Goal: Use online tool/utility: Utilize a website feature to perform a specific function

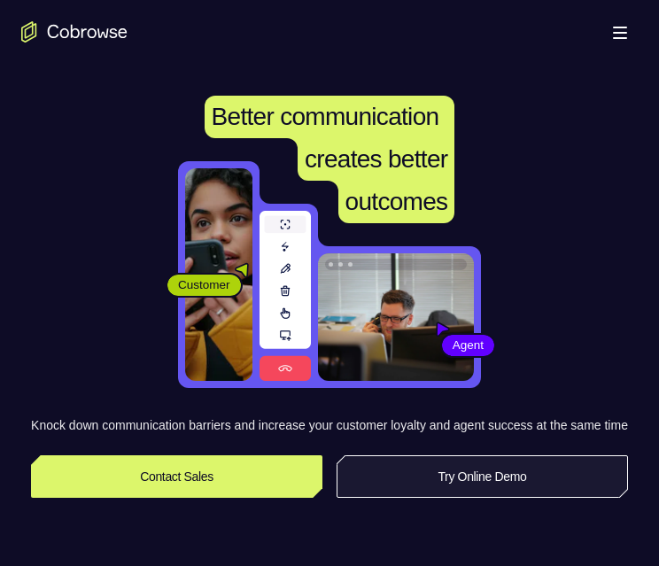
click at [506, 495] on link "Try Online Demo" at bounding box center [481, 476] width 291 height 43
click at [503, 485] on link "Try Online Demo" at bounding box center [481, 476] width 291 height 43
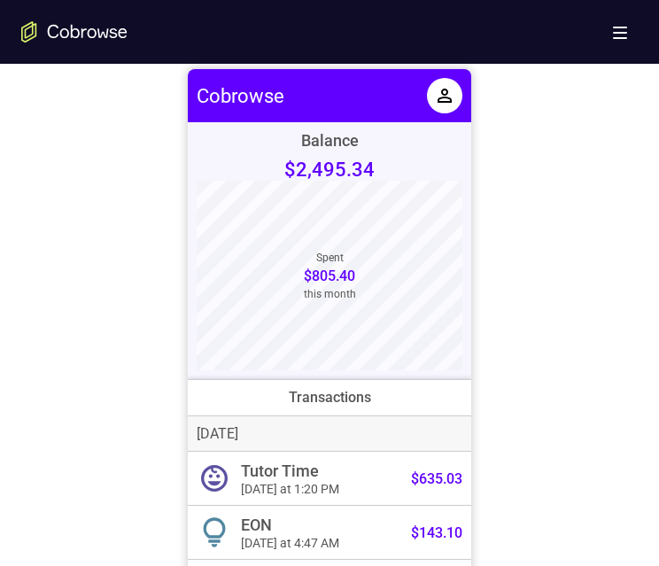
scroll to position [708, 0]
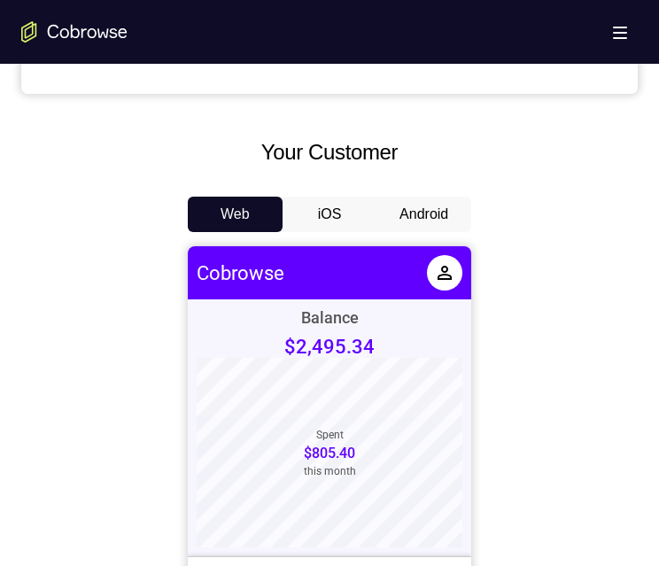
click at [417, 205] on button "Android" at bounding box center [423, 214] width 95 height 35
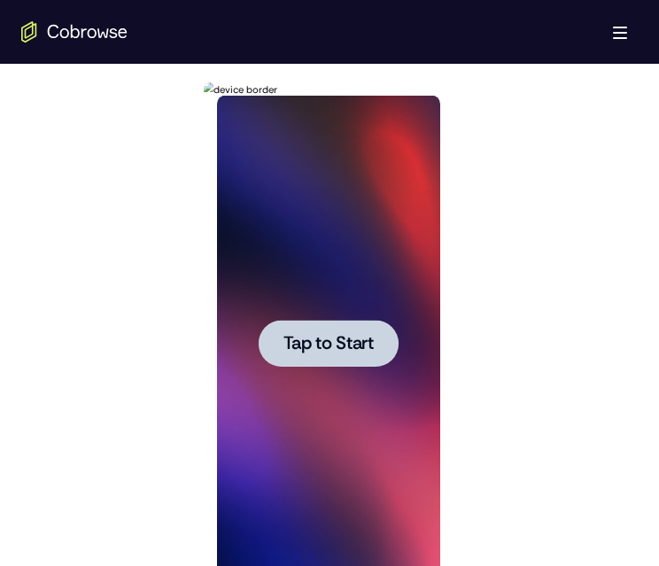
scroll to position [0, 0]
click at [351, 335] on span "Tap to Start" at bounding box center [327, 344] width 90 height 18
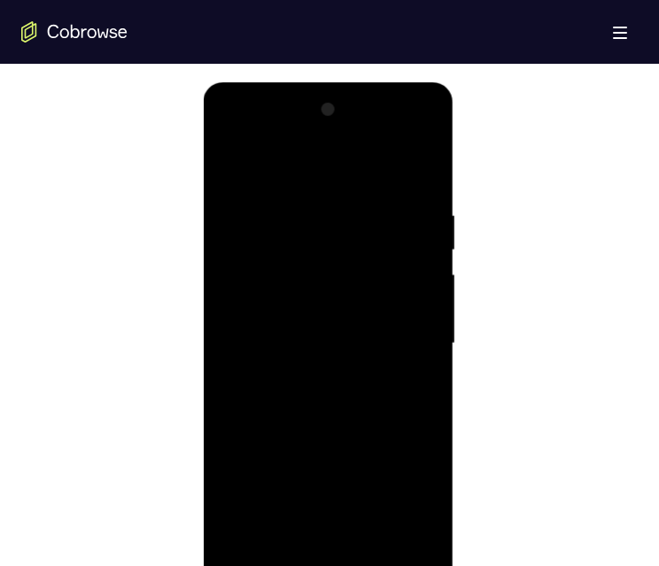
scroll to position [1151, 0]
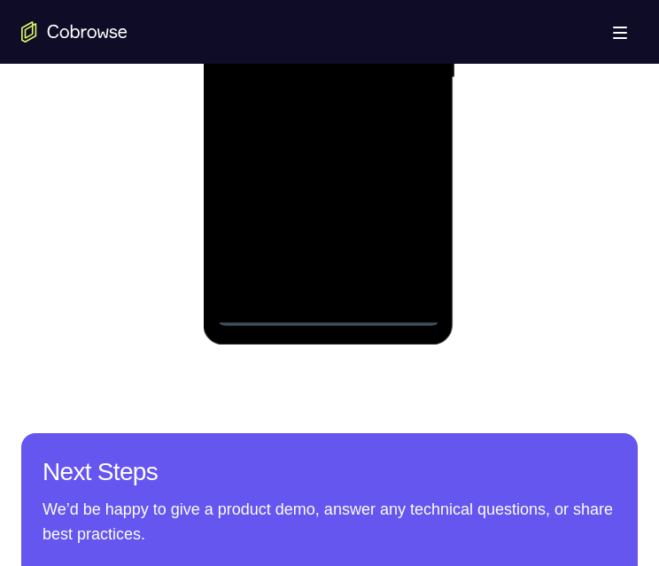
click at [327, 301] on div at bounding box center [327, 78] width 223 height 496
click at [318, 304] on div at bounding box center [327, 78] width 223 height 496
click at [327, 304] on div at bounding box center [327, 78] width 223 height 496
click at [328, 304] on div at bounding box center [327, 78] width 223 height 496
click at [326, 304] on div at bounding box center [327, 78] width 223 height 496
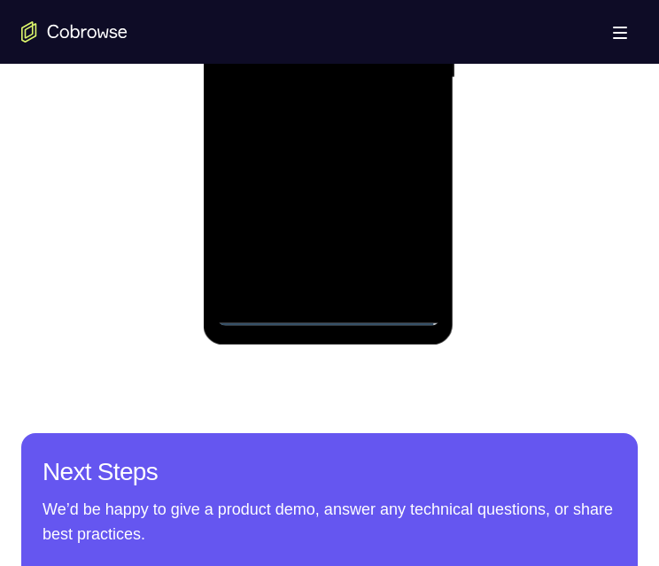
click at [326, 304] on div at bounding box center [327, 78] width 223 height 496
click at [322, 305] on div at bounding box center [327, 78] width 223 height 496
click at [328, 305] on div at bounding box center [327, 78] width 223 height 496
click at [328, 306] on div at bounding box center [327, 78] width 223 height 496
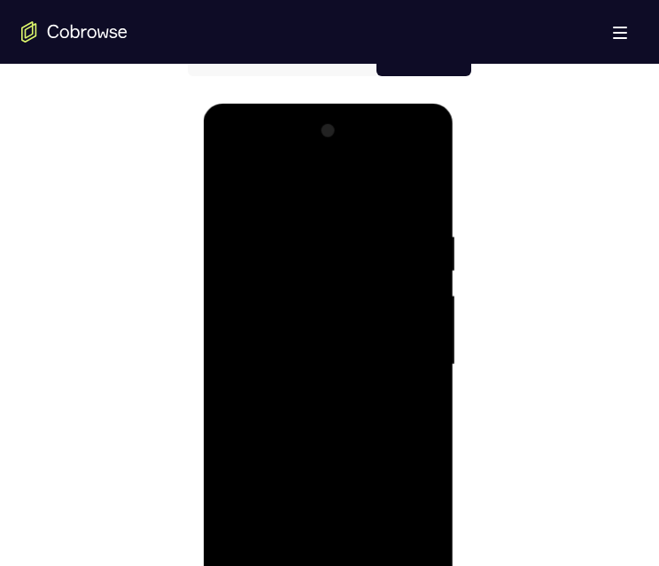
click at [323, 565] on div at bounding box center [327, 365] width 223 height 496
click at [261, 565] on div at bounding box center [327, 365] width 223 height 496
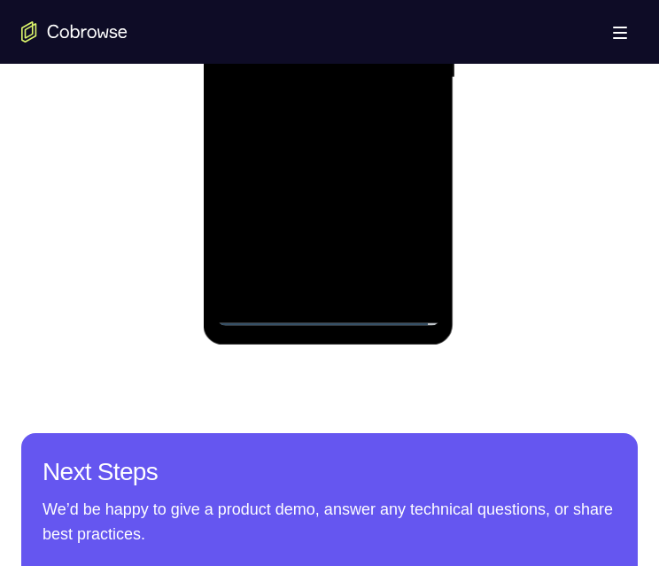
click at [261, 305] on div at bounding box center [327, 78] width 223 height 496
click at [329, 308] on div at bounding box center [327, 78] width 223 height 496
click at [402, 230] on div at bounding box center [327, 78] width 223 height 496
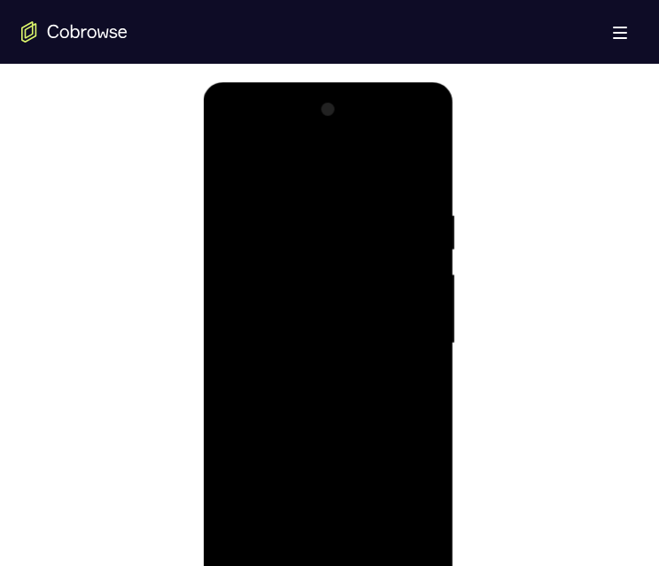
click at [351, 161] on div at bounding box center [327, 344] width 223 height 496
click at [393, 329] on div at bounding box center [327, 344] width 223 height 496
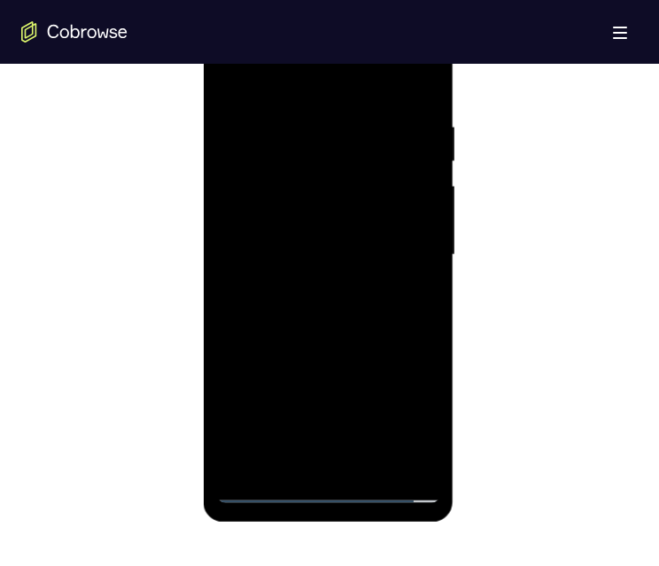
scroll to position [1151, 0]
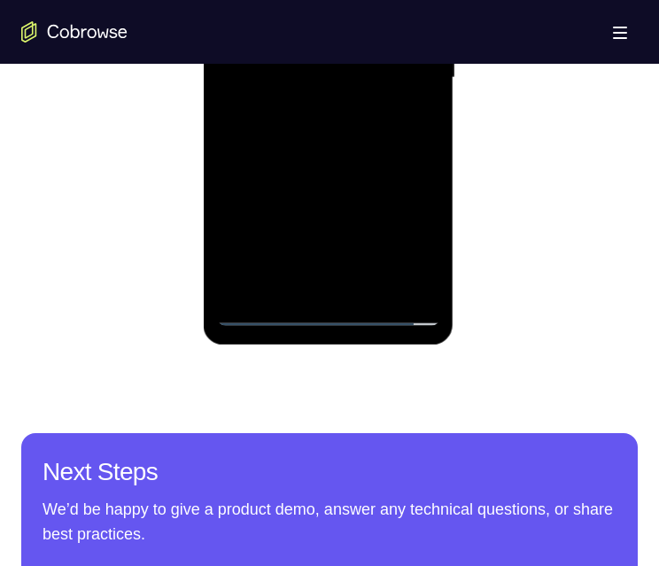
click at [338, 277] on div at bounding box center [327, 78] width 223 height 496
click at [303, 278] on div at bounding box center [327, 78] width 223 height 496
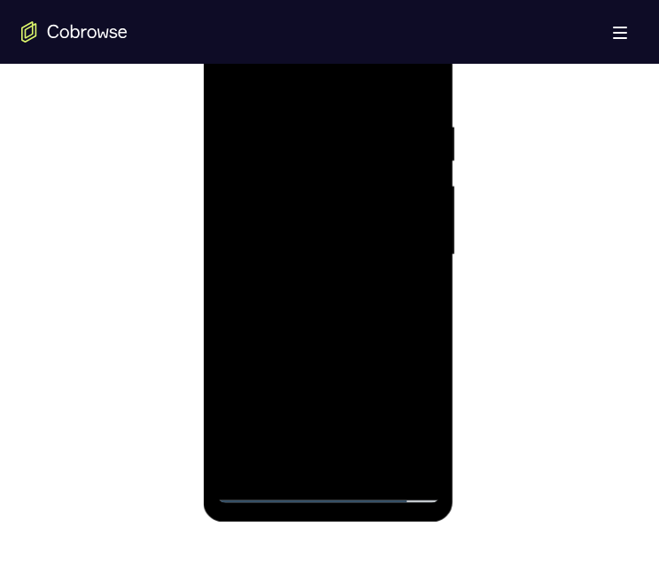
scroll to position [885, 0]
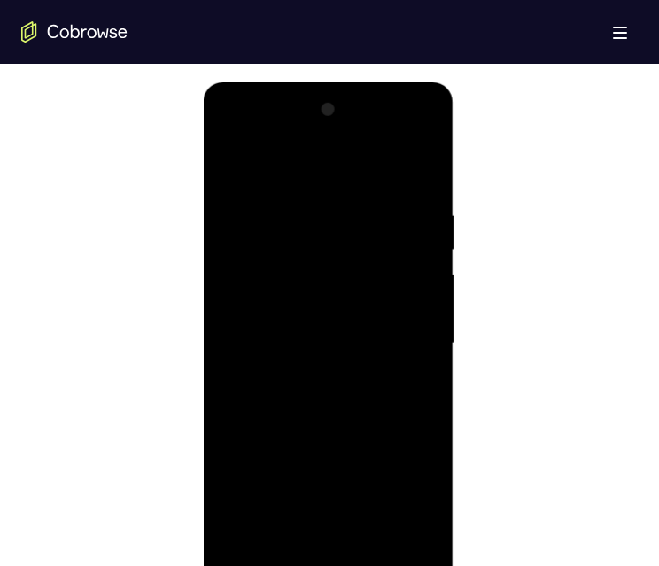
click at [259, 565] on div at bounding box center [327, 344] width 223 height 496
click at [261, 565] on div at bounding box center [327, 344] width 223 height 496
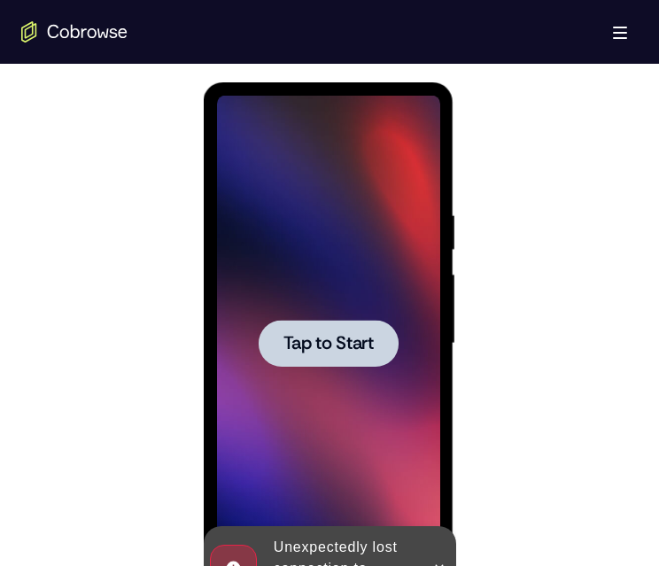
click at [360, 329] on div at bounding box center [328, 343] width 140 height 47
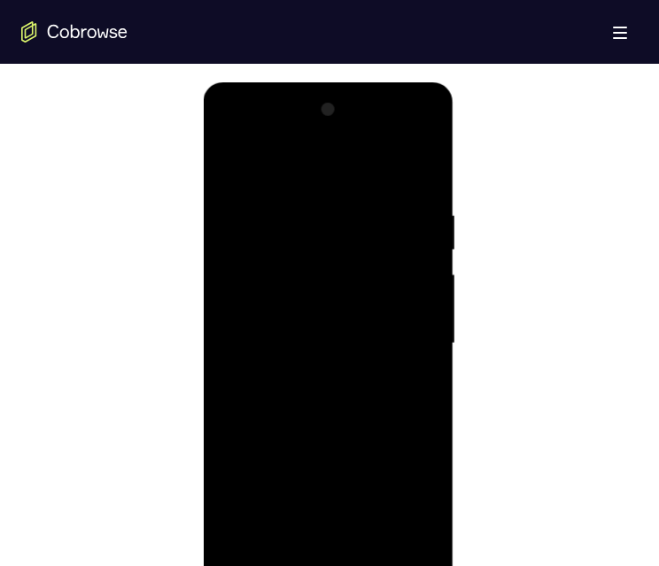
scroll to position [1063, 0]
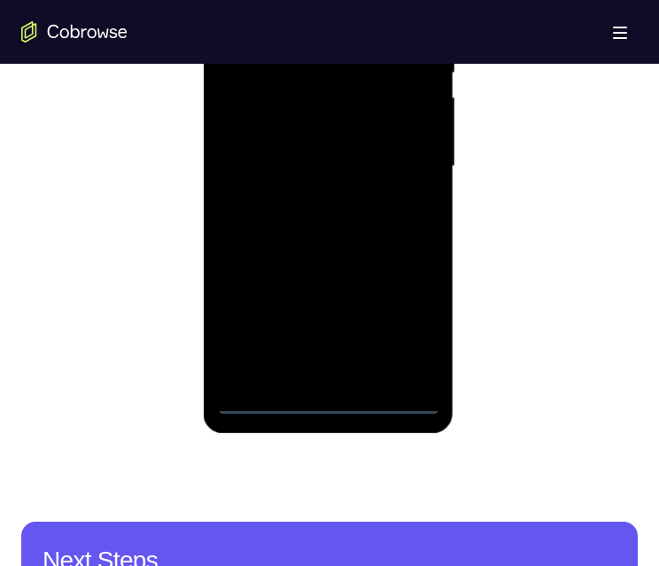
click at [323, 390] on div at bounding box center [327, 167] width 223 height 496
drag, startPoint x: 323, startPoint y: 390, endPoint x: 326, endPoint y: 406, distance: 16.2
click at [323, 402] on div at bounding box center [327, 167] width 223 height 496
click at [327, 394] on div at bounding box center [327, 167] width 223 height 496
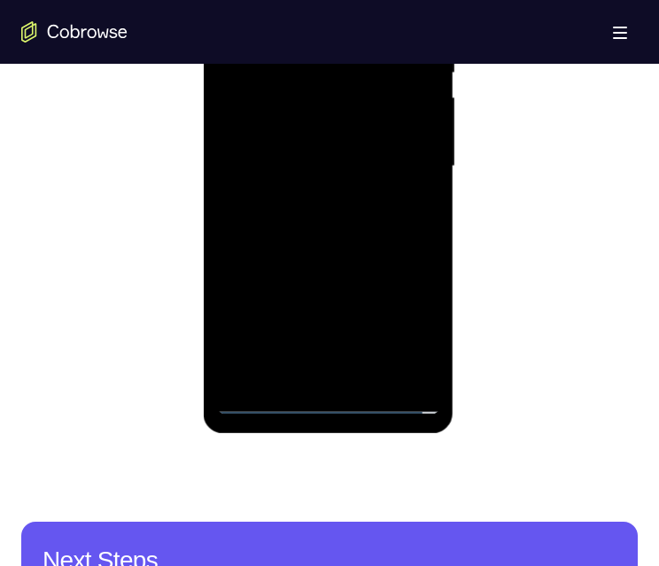
click at [327, 390] on div at bounding box center [327, 167] width 223 height 496
click at [324, 396] on div at bounding box center [327, 167] width 223 height 496
click at [326, 393] on div at bounding box center [327, 167] width 223 height 496
click at [414, 319] on div at bounding box center [327, 167] width 223 height 496
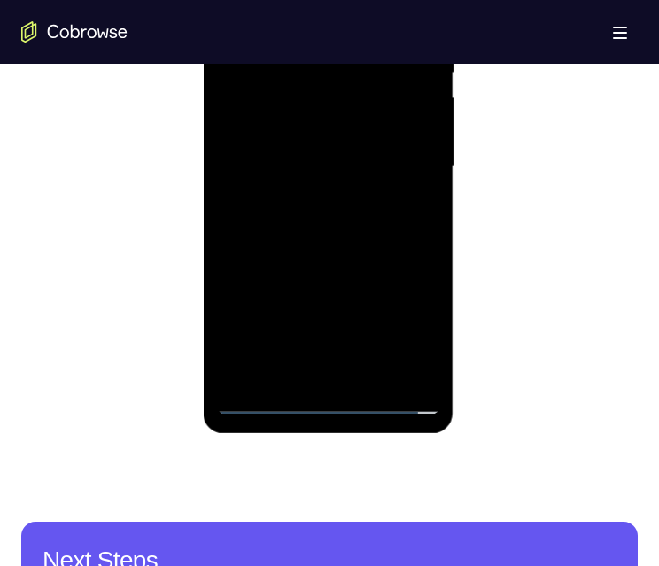
click at [401, 315] on div at bounding box center [327, 167] width 223 height 496
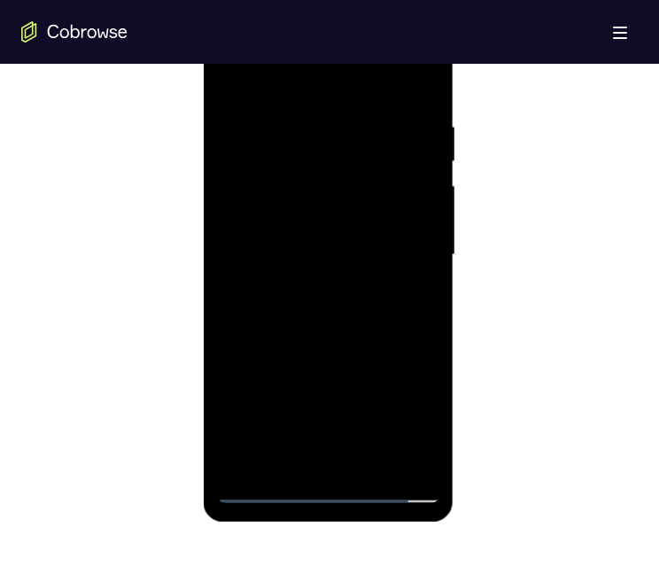
click at [376, 70] on div at bounding box center [327, 255] width 223 height 496
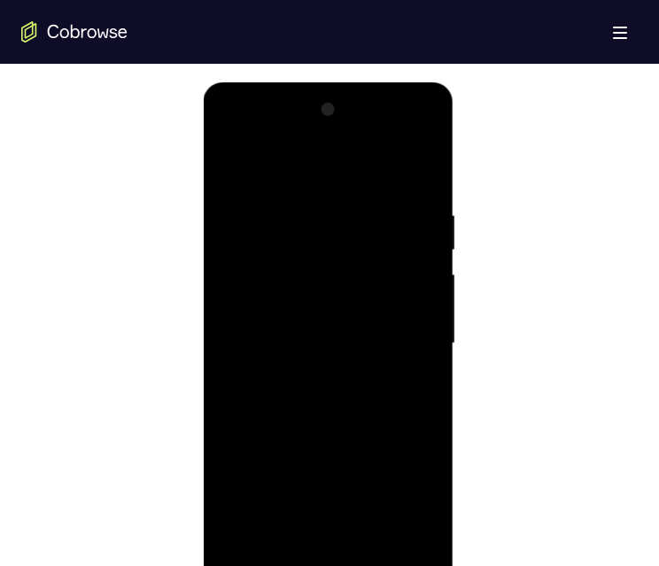
click at [397, 333] on div at bounding box center [327, 344] width 223 height 496
click at [408, 326] on div at bounding box center [327, 344] width 223 height 496
click at [307, 545] on div at bounding box center [327, 344] width 223 height 496
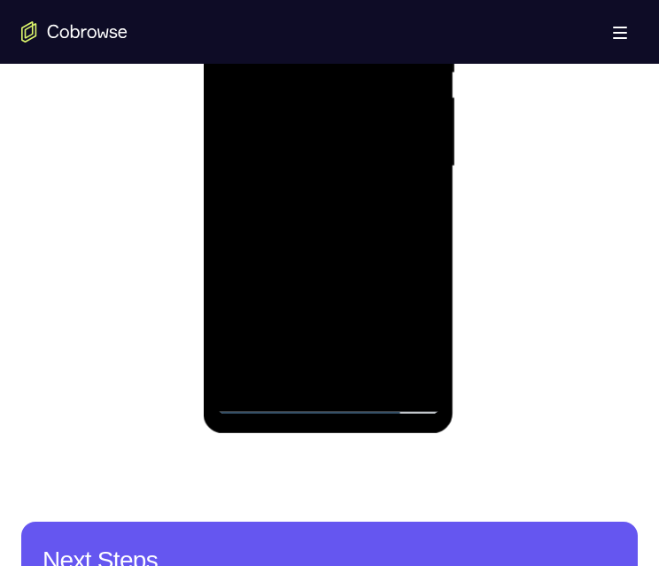
click at [307, 367] on div at bounding box center [327, 167] width 223 height 496
click at [224, 0] on div at bounding box center [327, 167] width 223 height 496
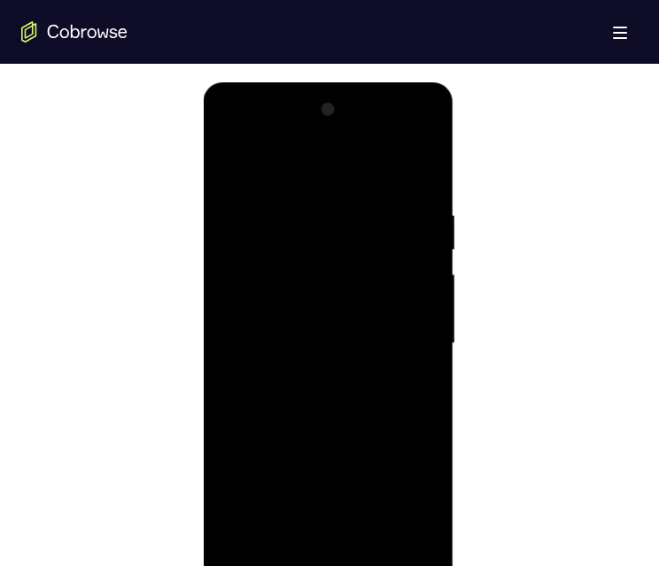
click at [288, 316] on div at bounding box center [327, 344] width 223 height 496
drag, startPoint x: 259, startPoint y: 316, endPoint x: 247, endPoint y: 319, distance: 12.7
click at [248, 319] on div at bounding box center [327, 344] width 223 height 496
click at [245, 321] on div at bounding box center [327, 344] width 223 height 496
click at [251, 326] on div at bounding box center [327, 344] width 223 height 496
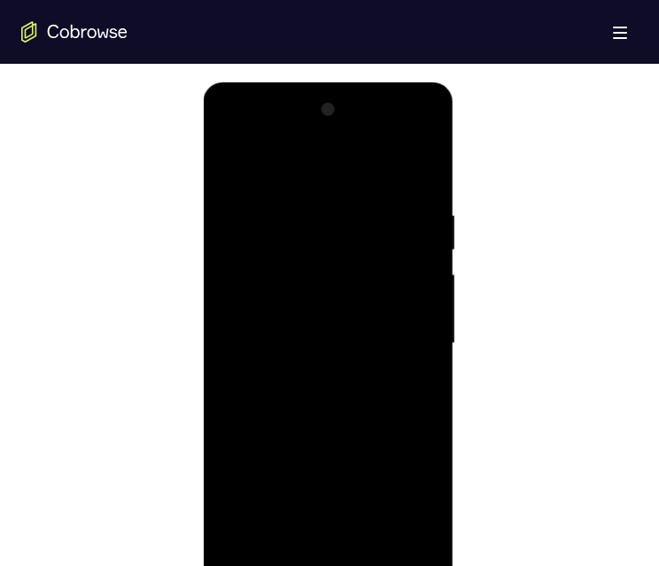
click at [259, 321] on div at bounding box center [327, 344] width 223 height 496
click at [235, 319] on div at bounding box center [327, 344] width 223 height 496
click at [242, 325] on div at bounding box center [327, 344] width 223 height 496
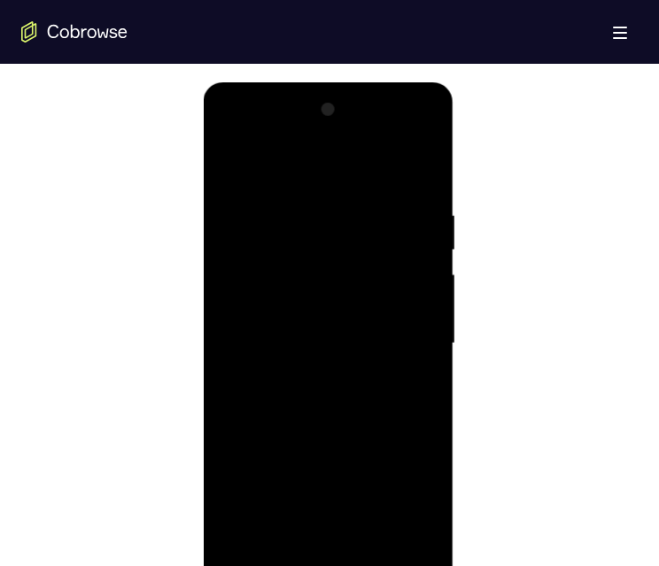
drag, startPoint x: 422, startPoint y: 299, endPoint x: 414, endPoint y: 303, distance: 9.5
click at [421, 301] on div at bounding box center [327, 344] width 223 height 496
click at [414, 303] on div at bounding box center [327, 344] width 223 height 496
drag, startPoint x: 333, startPoint y: 255, endPoint x: 302, endPoint y: 253, distance: 31.0
click at [331, 255] on div at bounding box center [327, 344] width 223 height 496
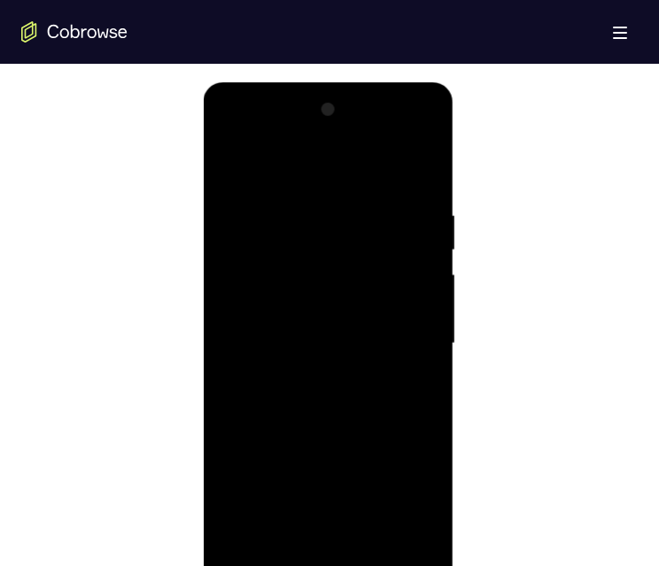
click at [248, 324] on div at bounding box center [327, 344] width 223 height 496
click at [244, 325] on div at bounding box center [327, 344] width 223 height 496
click at [237, 259] on div at bounding box center [327, 344] width 223 height 496
click at [240, 328] on div at bounding box center [327, 344] width 223 height 496
click at [258, 331] on div at bounding box center [327, 344] width 223 height 496
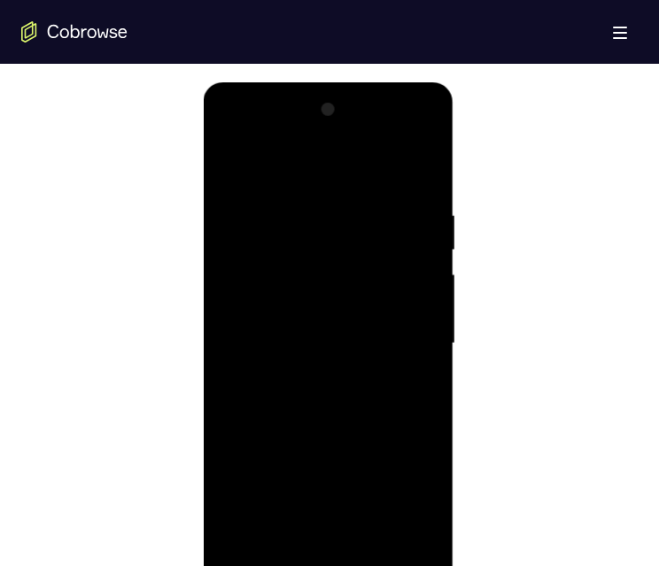
click at [331, 340] on div at bounding box center [327, 344] width 223 height 496
click at [341, 382] on div at bounding box center [327, 344] width 223 height 496
click at [329, 388] on div at bounding box center [327, 344] width 223 height 496
click at [263, 308] on div at bounding box center [327, 344] width 223 height 496
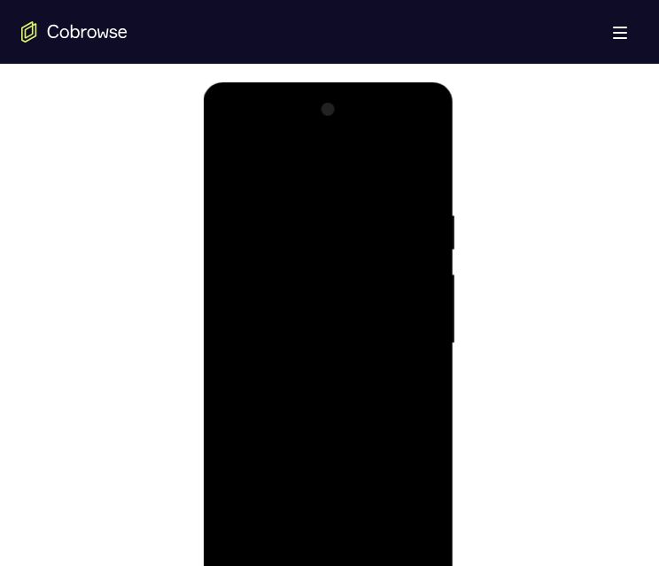
click at [412, 301] on div at bounding box center [327, 344] width 223 height 496
click at [416, 360] on div at bounding box center [327, 344] width 223 height 496
click at [336, 337] on div at bounding box center [327, 344] width 223 height 496
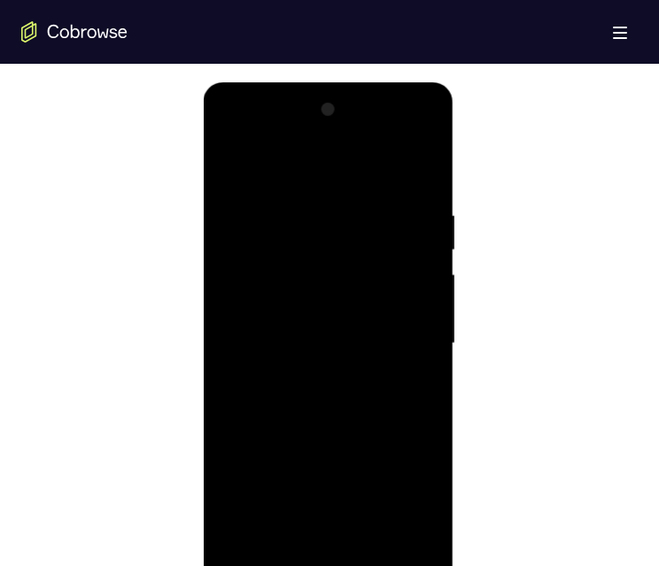
drag, startPoint x: 308, startPoint y: 393, endPoint x: 330, endPoint y: 389, distance: 22.6
click at [307, 393] on div at bounding box center [327, 344] width 223 height 496
click at [330, 389] on div at bounding box center [327, 344] width 223 height 496
click at [342, 425] on div at bounding box center [327, 344] width 223 height 496
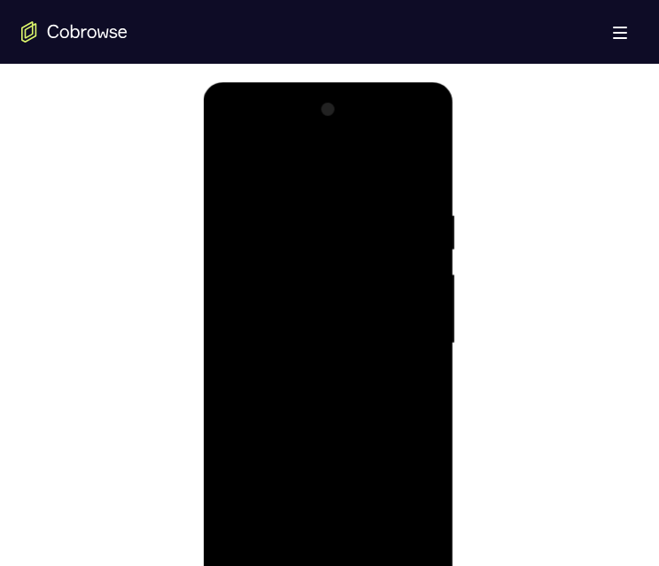
click at [284, 254] on div at bounding box center [327, 344] width 223 height 496
click at [315, 290] on div at bounding box center [327, 344] width 223 height 496
click at [410, 160] on div at bounding box center [327, 344] width 223 height 496
click at [405, 163] on div at bounding box center [327, 344] width 223 height 496
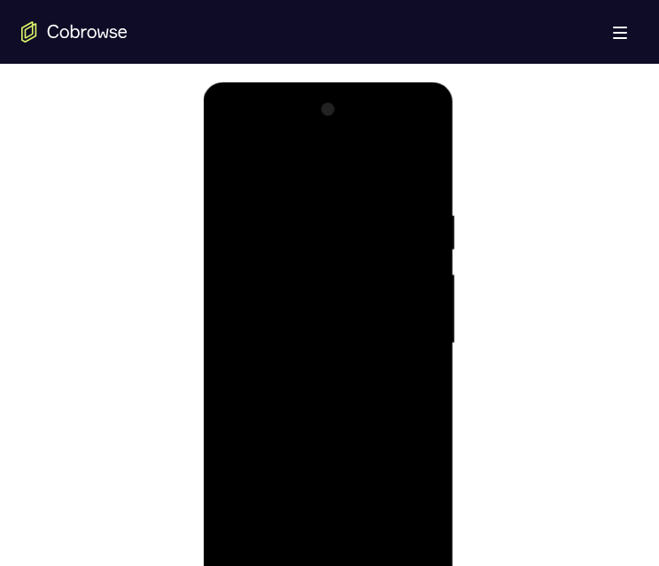
click at [376, 407] on div at bounding box center [327, 344] width 223 height 496
click at [323, 318] on div at bounding box center [327, 344] width 223 height 496
click at [419, 441] on div at bounding box center [327, 344] width 223 height 496
click at [415, 442] on div at bounding box center [327, 344] width 223 height 496
click at [353, 543] on div at bounding box center [327, 344] width 223 height 496
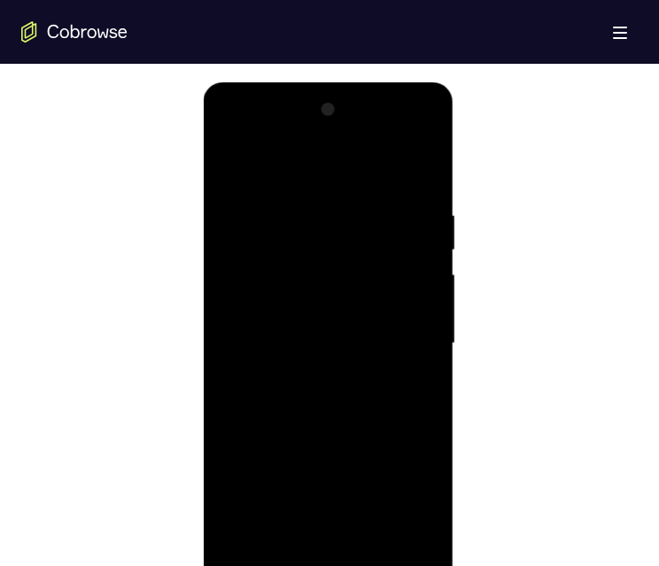
click at [355, 545] on div at bounding box center [327, 344] width 223 height 496
click at [297, 282] on div at bounding box center [327, 344] width 223 height 496
click at [253, 297] on div at bounding box center [327, 344] width 223 height 496
click at [246, 294] on div at bounding box center [327, 344] width 223 height 496
click at [358, 341] on div at bounding box center [327, 344] width 223 height 496
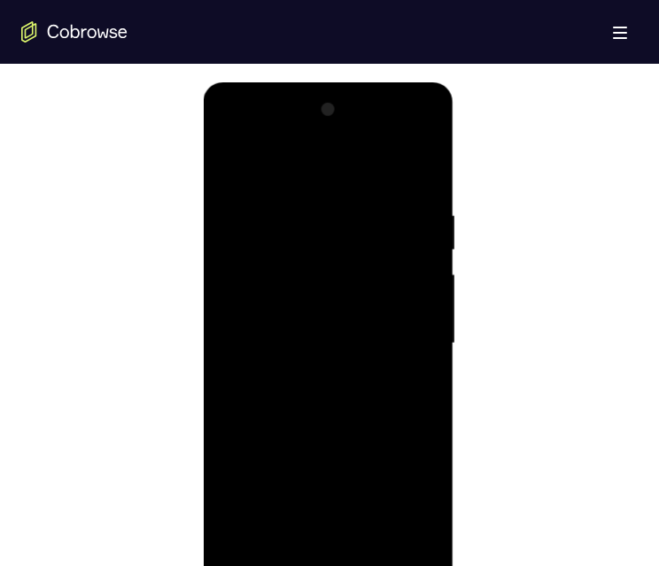
click at [341, 385] on div at bounding box center [327, 344] width 223 height 496
click at [226, 152] on div at bounding box center [327, 344] width 223 height 496
click at [229, 163] on div at bounding box center [327, 344] width 223 height 496
click at [327, 475] on div at bounding box center [327, 344] width 223 height 496
click at [334, 475] on div at bounding box center [327, 344] width 223 height 496
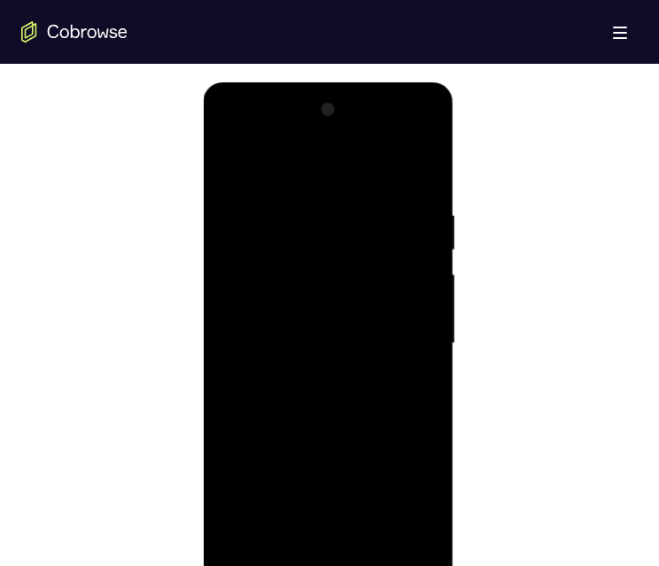
click at [334, 475] on div at bounding box center [327, 344] width 223 height 496
drag, startPoint x: 298, startPoint y: 445, endPoint x: 377, endPoint y: 464, distance: 81.2
click at [300, 445] on div at bounding box center [327, 344] width 223 height 496
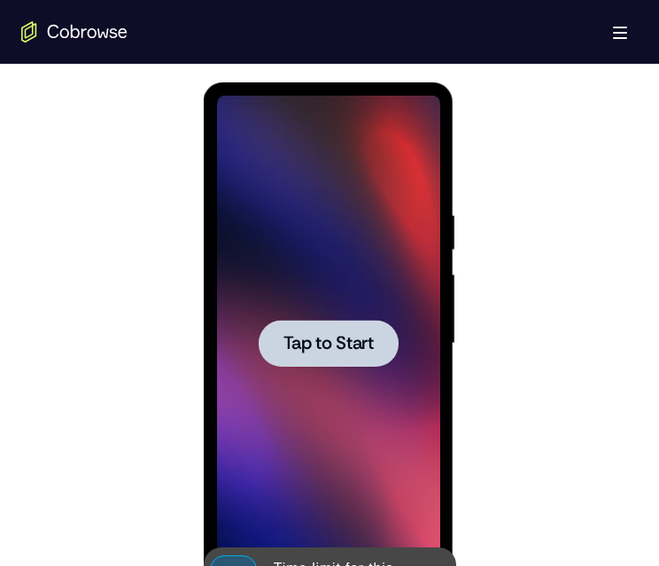
click at [337, 337] on span "Tap to Start" at bounding box center [327, 344] width 90 height 18
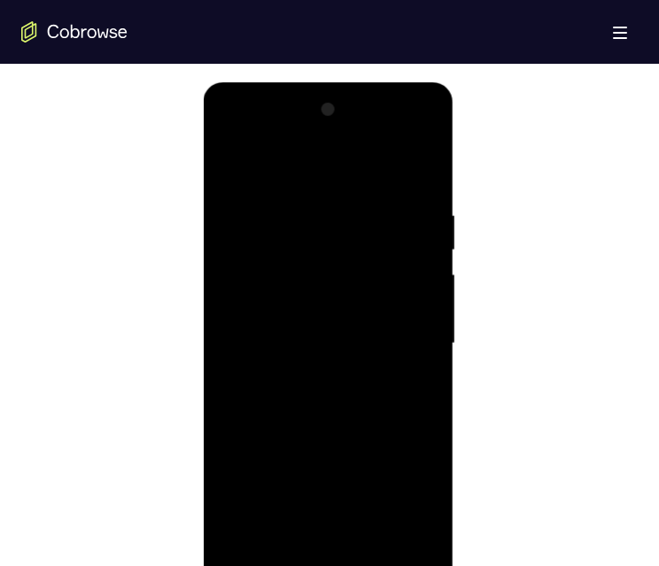
scroll to position [797, 0]
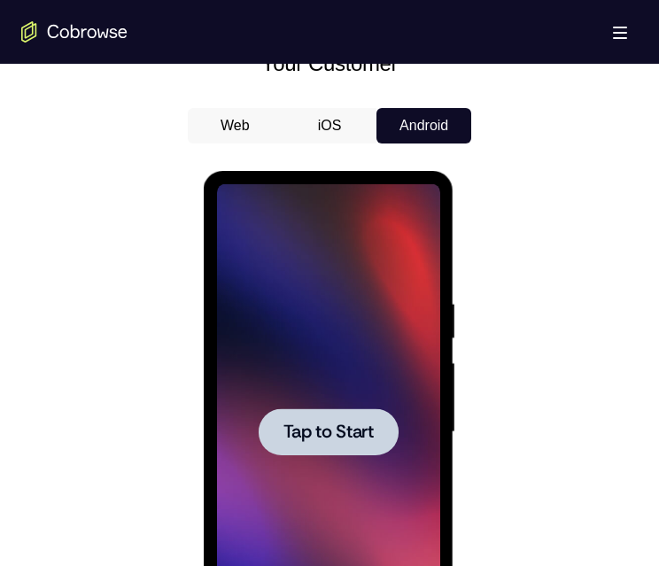
click at [358, 418] on div at bounding box center [328, 431] width 140 height 47
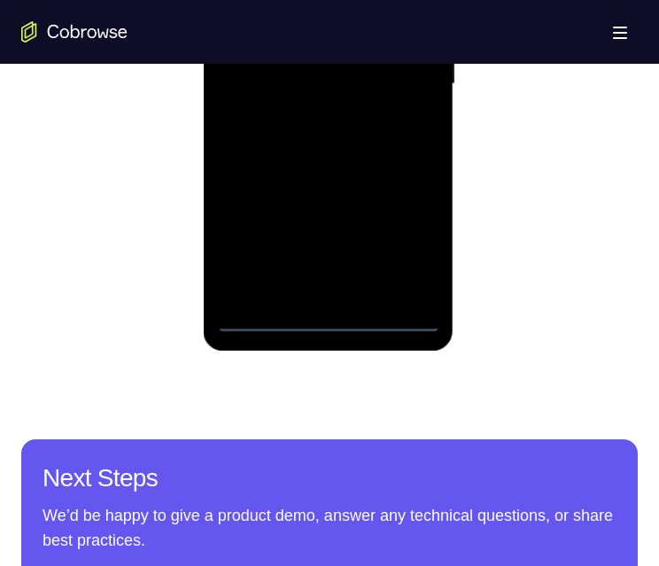
scroll to position [1151, 0]
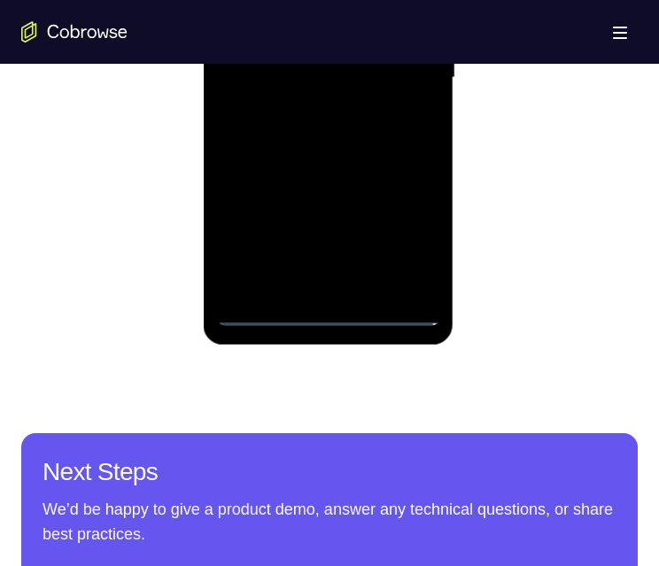
click at [320, 305] on div at bounding box center [327, 78] width 223 height 496
drag, startPoint x: 321, startPoint y: 306, endPoint x: 285, endPoint y: 297, distance: 36.7
click at [316, 306] on div at bounding box center [327, 78] width 223 height 496
click at [329, 308] on div at bounding box center [327, 78] width 223 height 496
click at [327, 308] on div at bounding box center [327, 78] width 223 height 496
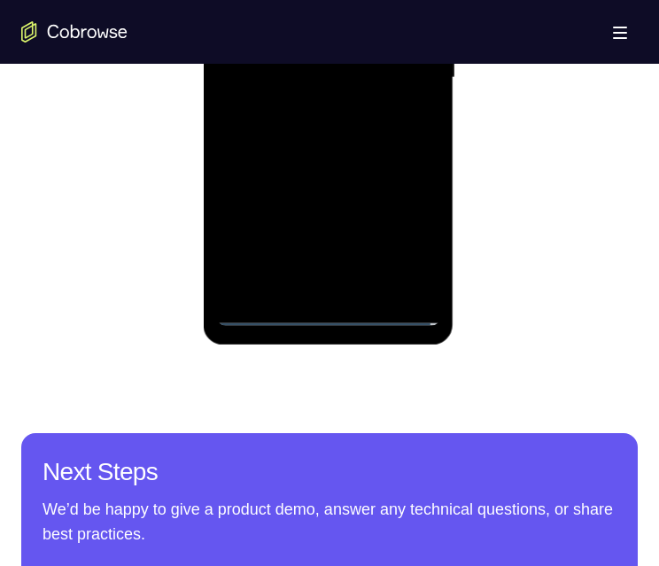
click at [327, 308] on div at bounding box center [327, 78] width 223 height 496
click at [419, 230] on div at bounding box center [327, 78] width 223 height 496
click at [402, 233] on div at bounding box center [327, 78] width 223 height 496
click at [401, 233] on div at bounding box center [327, 78] width 223 height 496
click at [406, 227] on div at bounding box center [327, 78] width 223 height 496
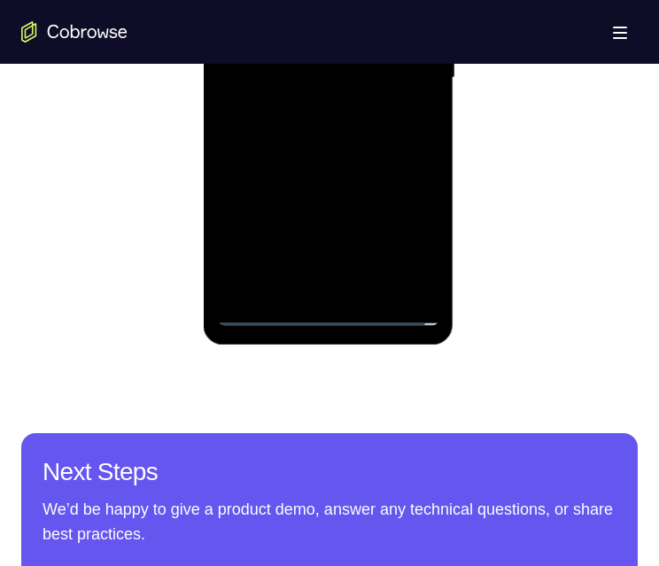
click at [406, 227] on div at bounding box center [327, 78] width 223 height 496
click at [407, 226] on div at bounding box center [327, 78] width 223 height 496
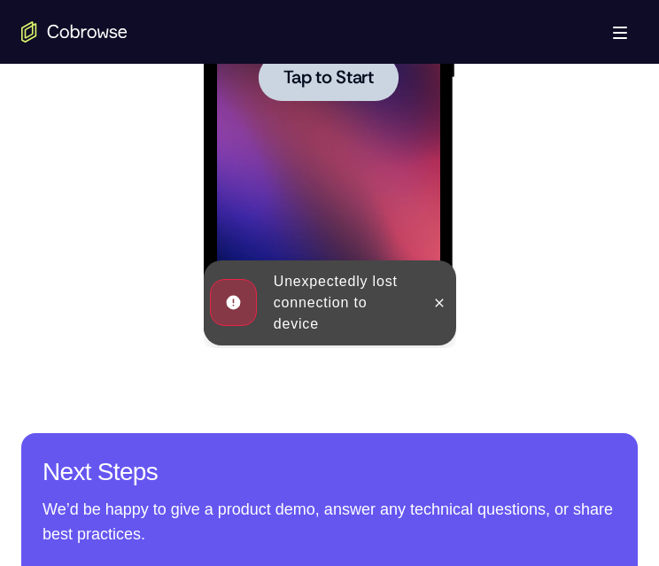
click at [341, 64] on div at bounding box center [328, 77] width 140 height 47
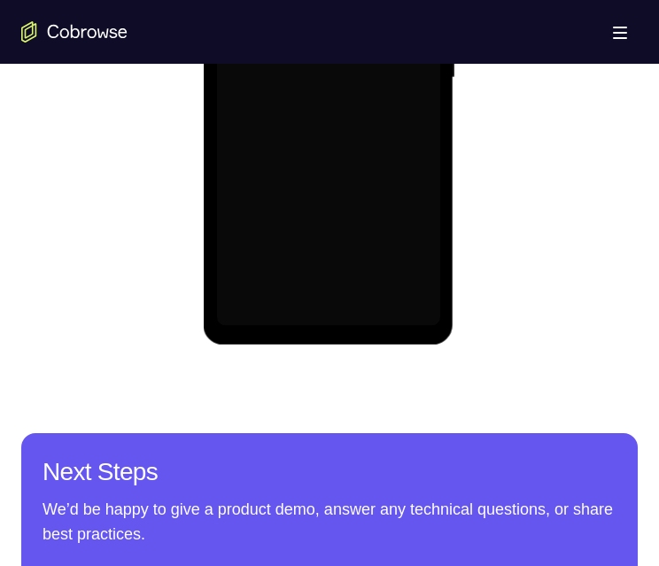
scroll to position [1063, 0]
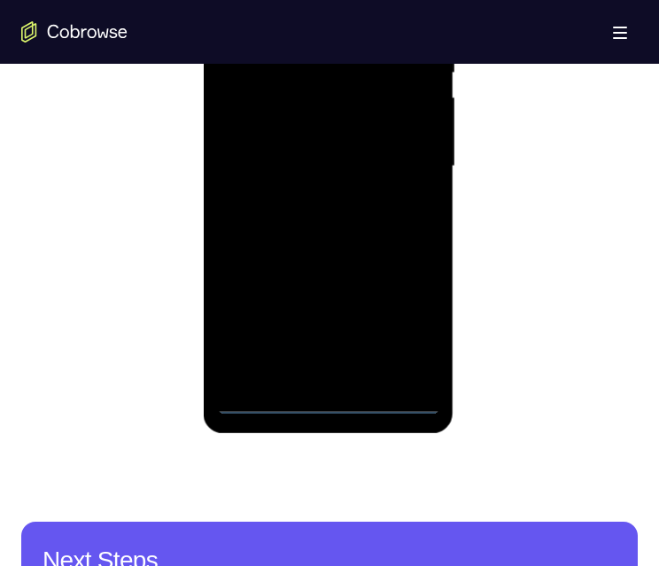
click at [327, 390] on div at bounding box center [327, 167] width 223 height 496
click at [320, 393] on div at bounding box center [327, 167] width 223 height 496
click at [306, 393] on div at bounding box center [327, 167] width 223 height 496
click at [329, 390] on div at bounding box center [327, 167] width 223 height 496
drag, startPoint x: 329, startPoint y: 390, endPoint x: 299, endPoint y: 390, distance: 29.2
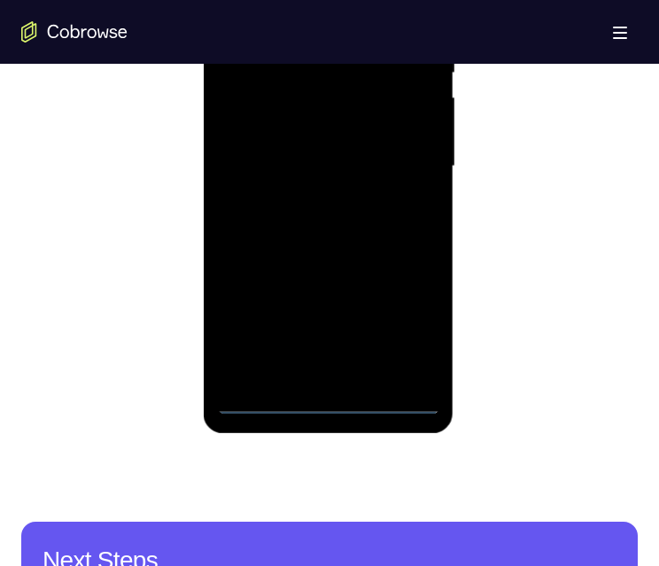
click at [321, 388] on div at bounding box center [327, 167] width 223 height 496
click at [295, 390] on div at bounding box center [327, 167] width 223 height 496
click at [324, 395] on div at bounding box center [327, 167] width 223 height 496
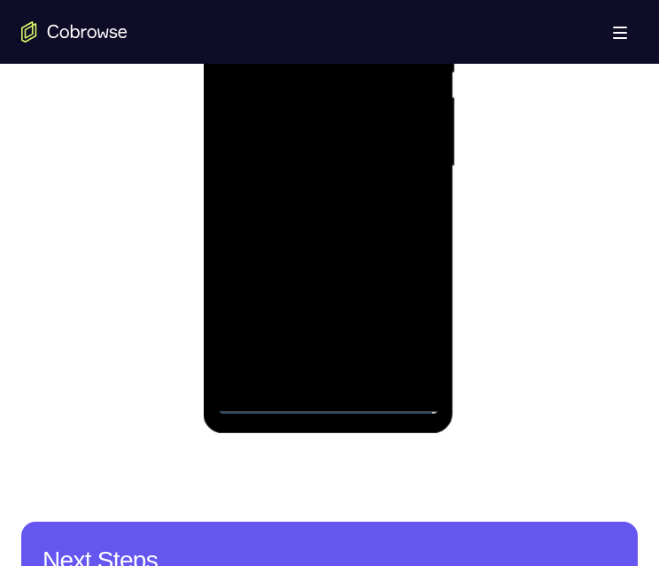
click at [327, 392] on div at bounding box center [327, 167] width 223 height 496
click at [330, 390] on div at bounding box center [327, 167] width 223 height 496
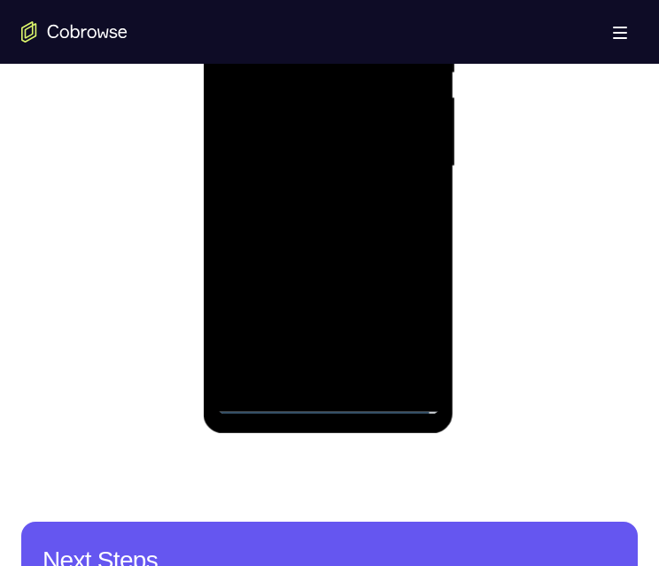
click at [330, 390] on div at bounding box center [327, 167] width 223 height 496
click at [332, 390] on div at bounding box center [327, 167] width 223 height 496
click at [313, 398] on div at bounding box center [327, 167] width 223 height 496
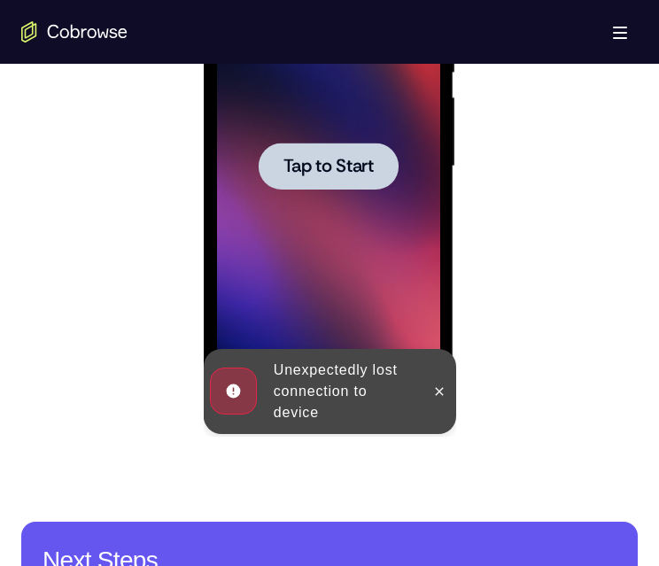
click at [328, 160] on span "Tap to Start" at bounding box center [327, 167] width 90 height 18
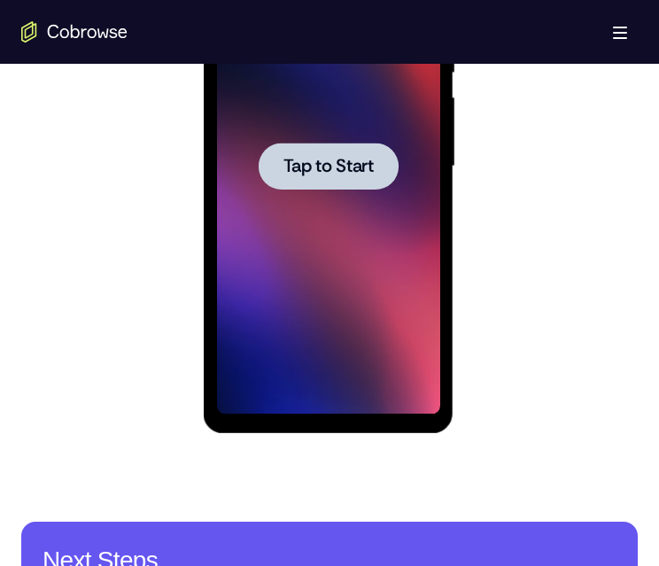
click at [362, 152] on div at bounding box center [328, 166] width 140 height 47
click at [362, 158] on span "Tap to Start" at bounding box center [327, 167] width 90 height 18
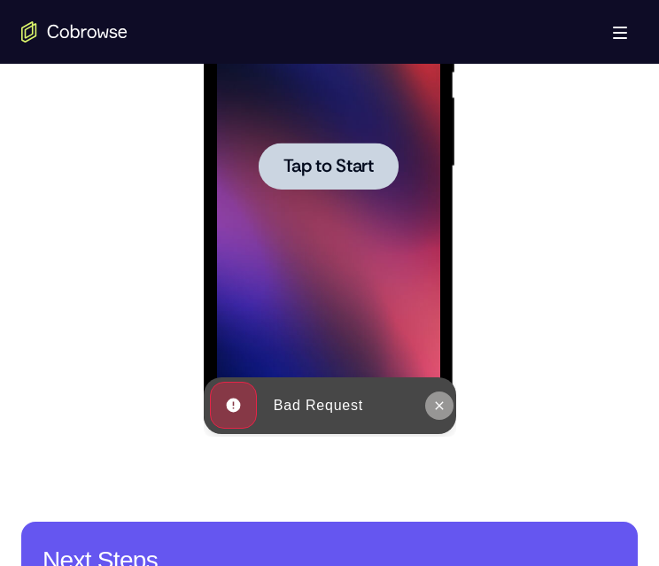
click at [442, 397] on button at bounding box center [438, 405] width 28 height 28
